Goal: Transaction & Acquisition: Purchase product/service

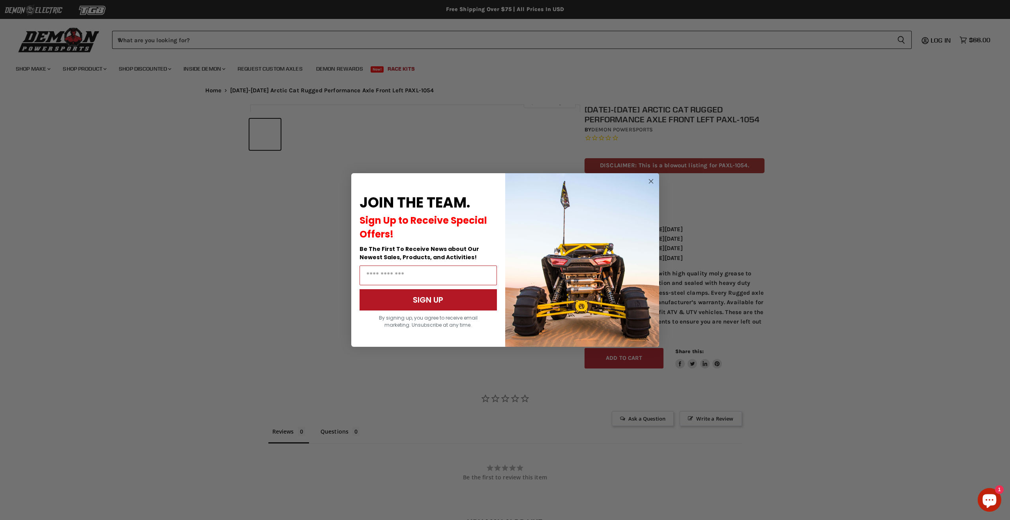
scroll to position [313, 0]
